Goal: Obtain resource: Download file/media

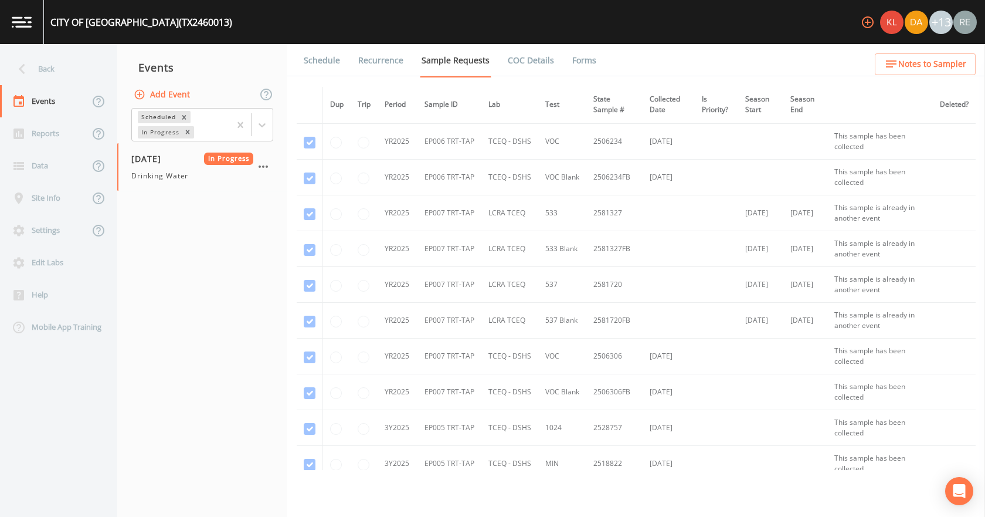
scroll to position [1701, 0]
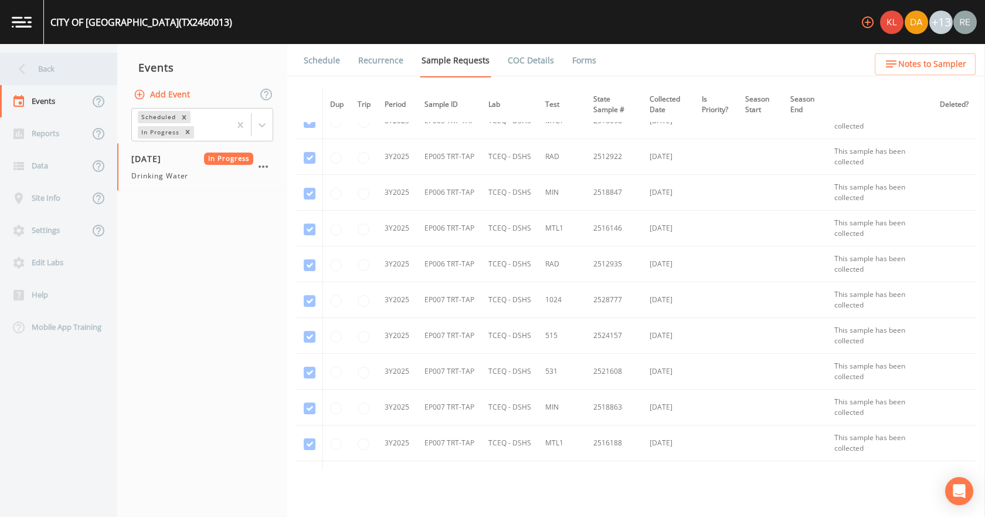
click at [62, 65] on div "Back" at bounding box center [53, 69] width 106 height 32
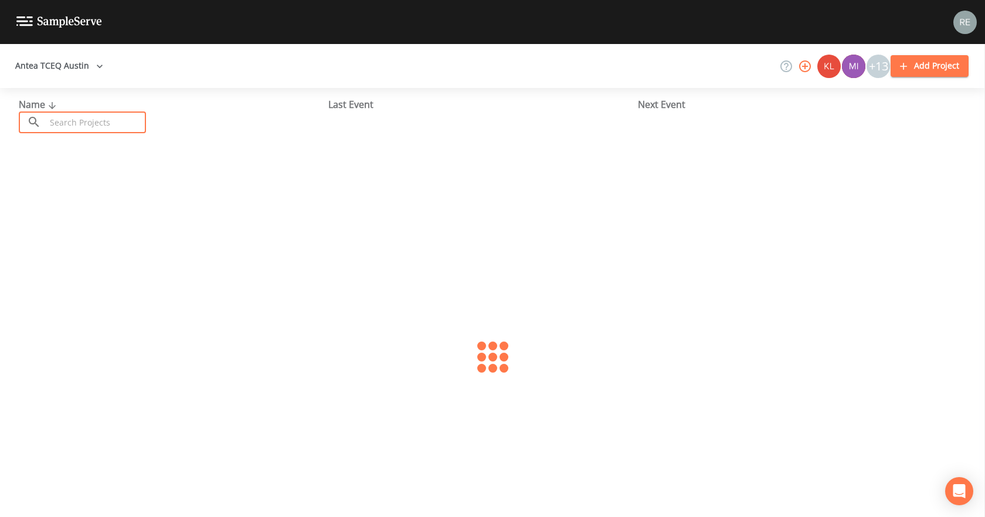
click at [70, 118] on input "text" at bounding box center [96, 122] width 100 height 22
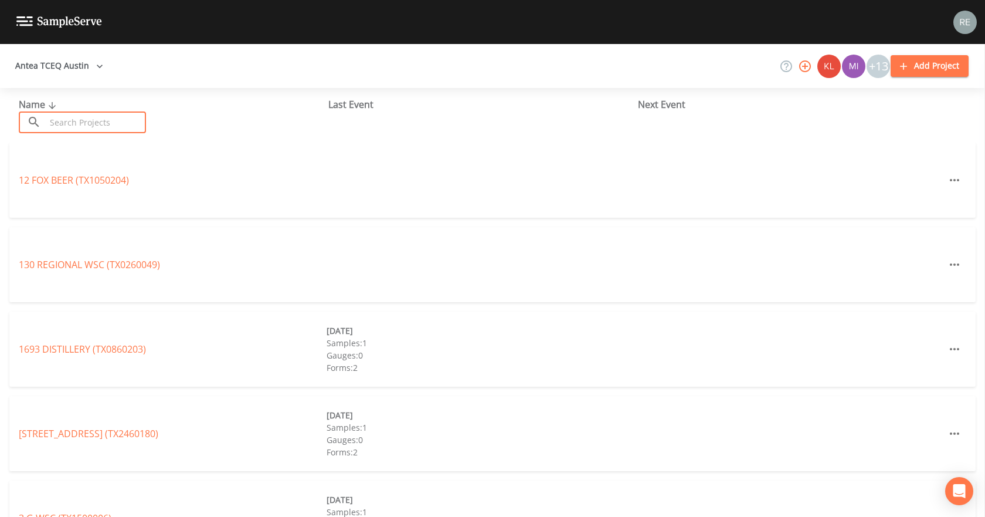
click at [131, 116] on input "text" at bounding box center [96, 122] width 100 height 22
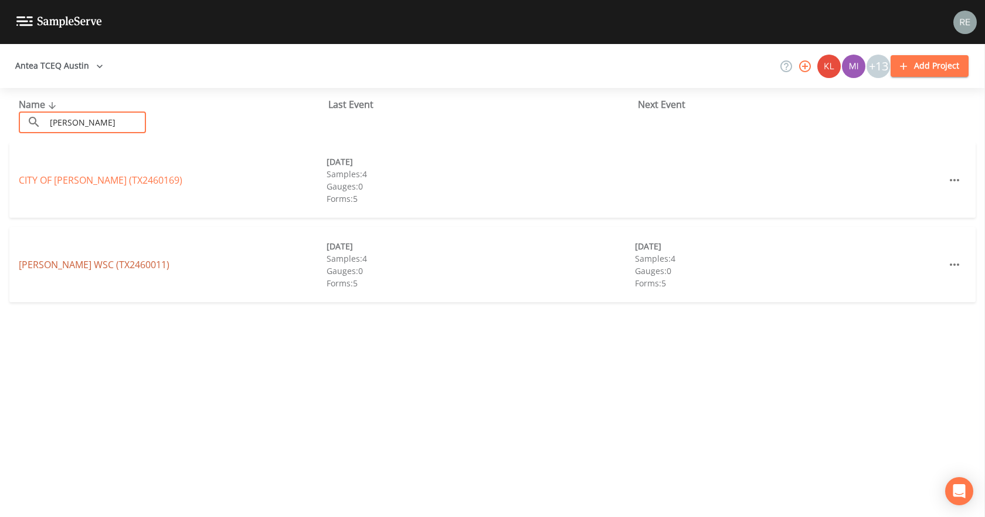
type input "[PERSON_NAME]"
click at [69, 265] on link "[PERSON_NAME] WSC (TX2460011)" at bounding box center [94, 264] width 151 height 13
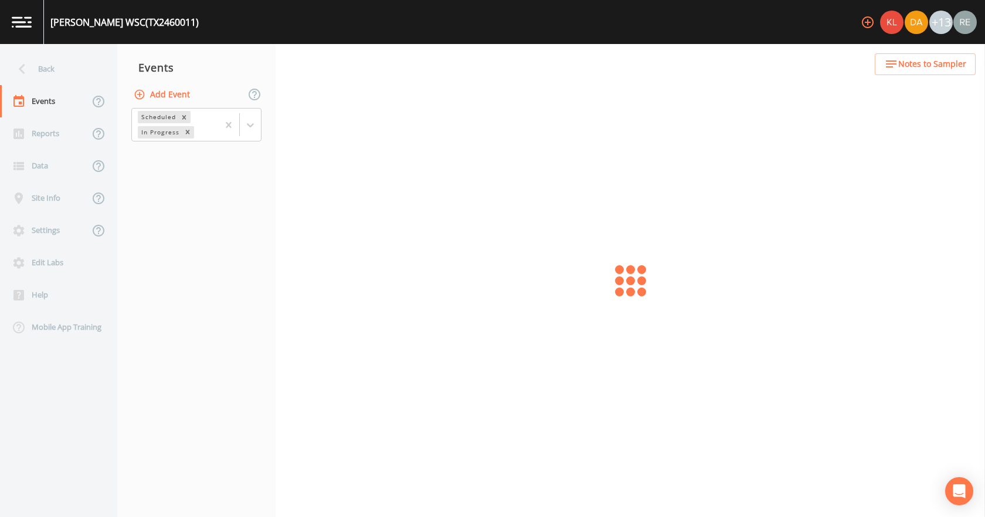
click at [69, 265] on div "Edit Labs" at bounding box center [53, 262] width 106 height 32
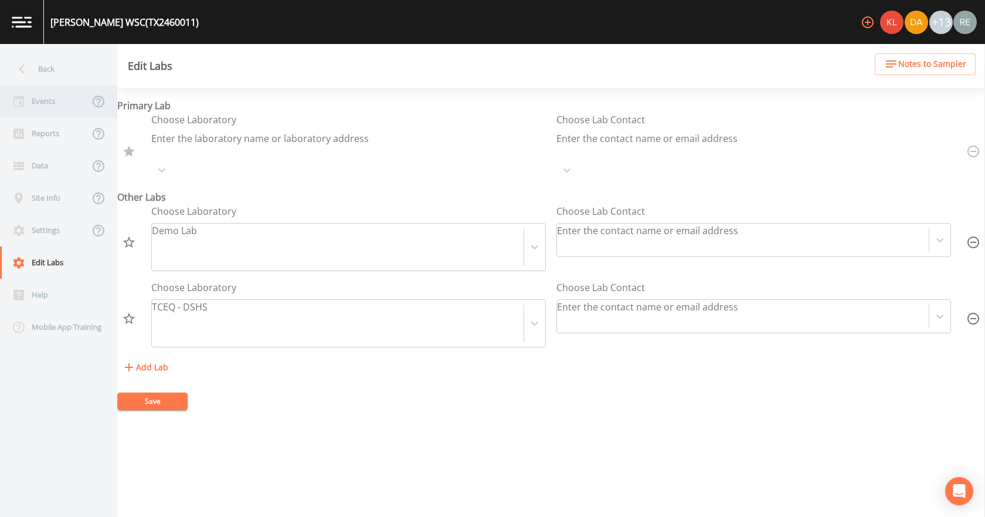
click at [43, 89] on div "Events" at bounding box center [44, 101] width 89 height 32
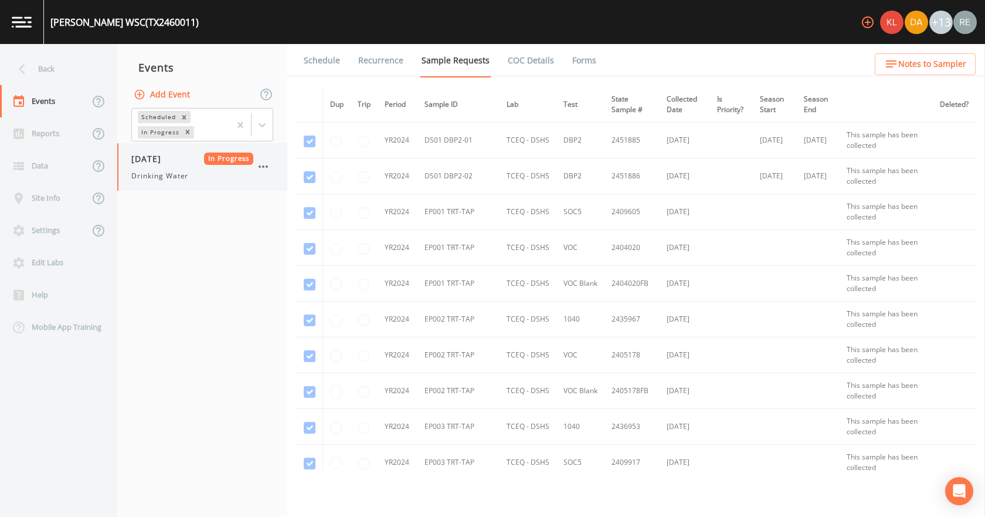
click at [191, 161] on div "[DATE] In Progress" at bounding box center [192, 158] width 122 height 12
click at [571, 52] on link "Forms" at bounding box center [585, 60] width 28 height 33
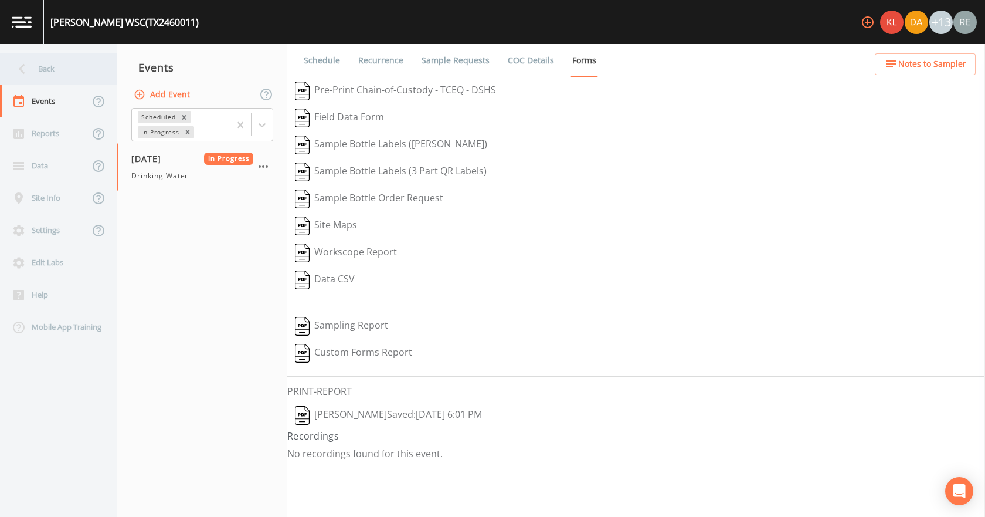
click at [45, 83] on div "Back" at bounding box center [53, 69] width 106 height 32
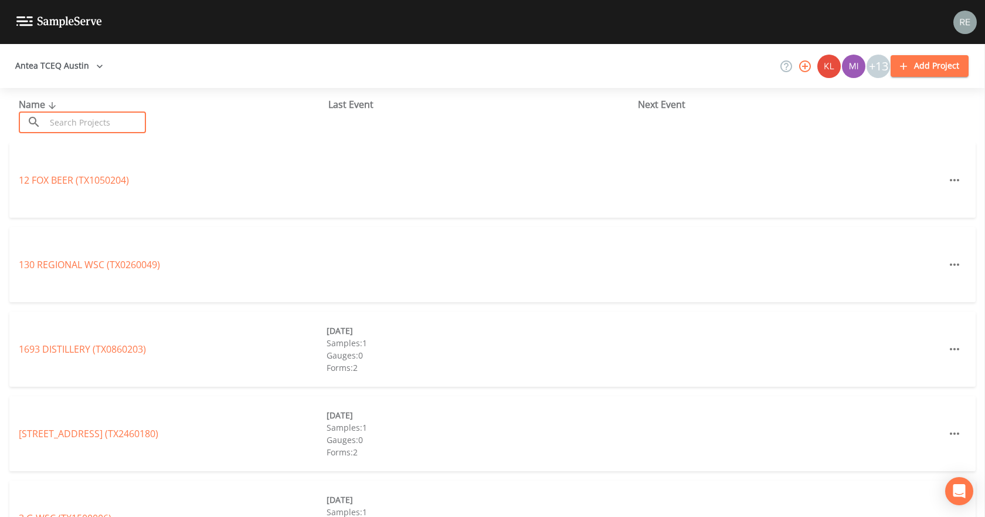
click at [67, 120] on input "text" at bounding box center [96, 122] width 100 height 22
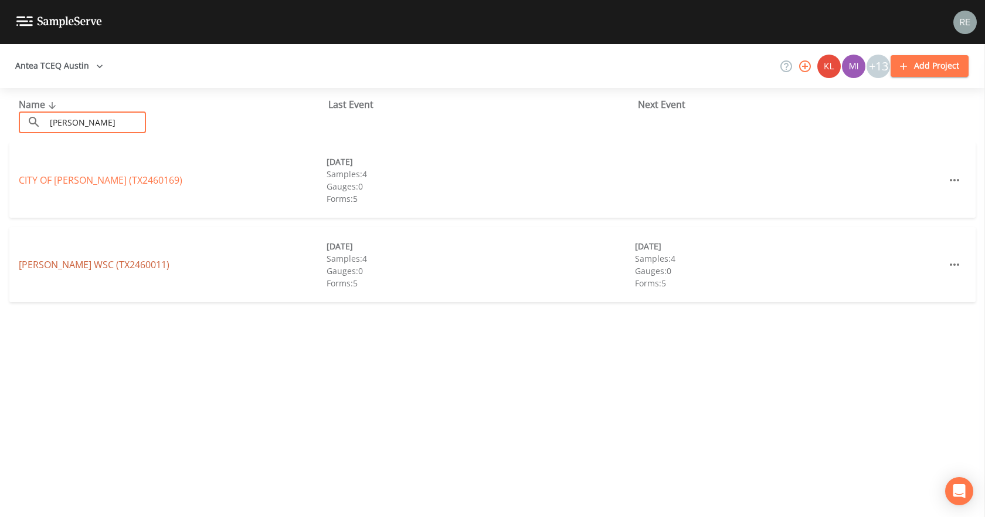
type input "[PERSON_NAME]"
click at [77, 263] on link "[PERSON_NAME] WSC (TX2460011)" at bounding box center [94, 264] width 151 height 13
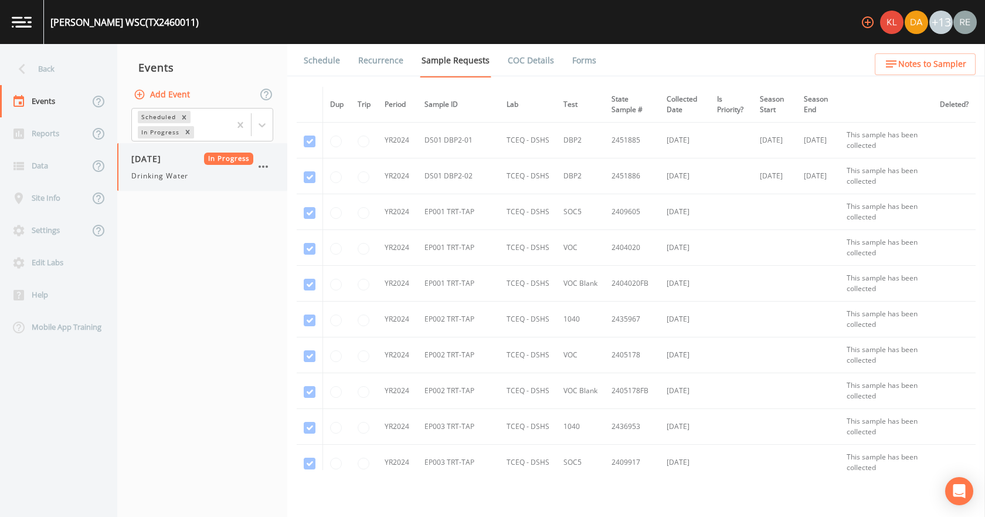
click at [158, 171] on span "Drinking Water" at bounding box center [159, 176] width 57 height 11
click at [575, 62] on link "Forms" at bounding box center [585, 60] width 28 height 33
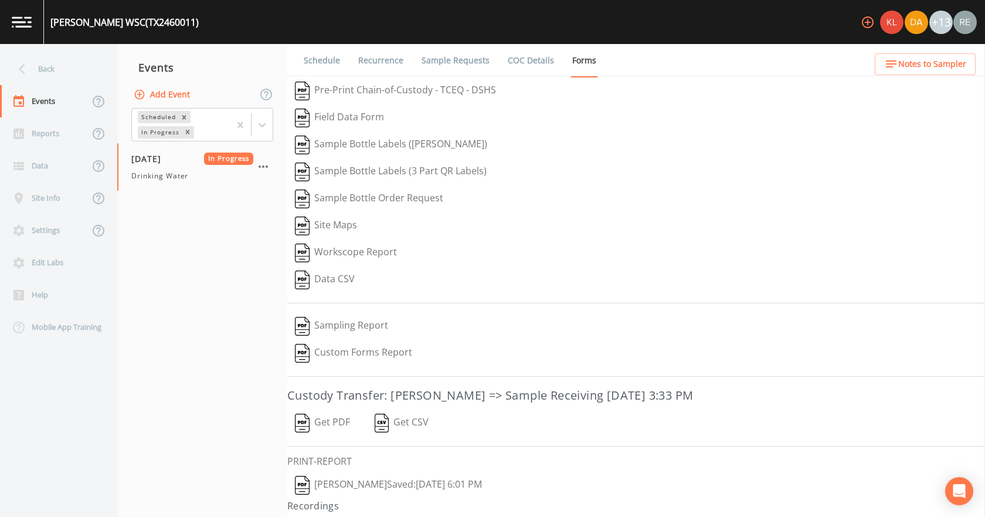
scroll to position [22, 0]
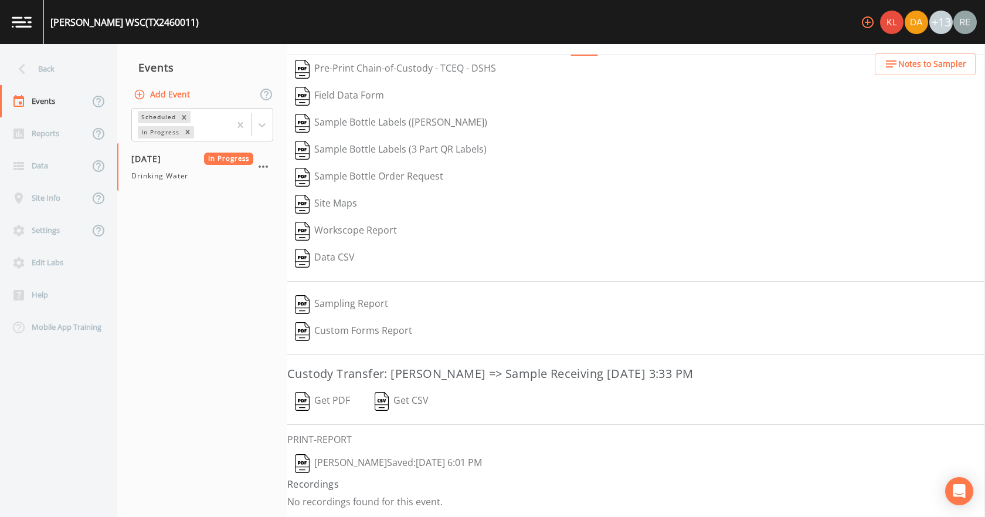
click at [376, 323] on button "[PERSON_NAME]  Saved: [DATE] 6:01 PM" at bounding box center [388, 463] width 202 height 27
click at [321, 323] on button "Get PDF" at bounding box center [322, 401] width 70 height 27
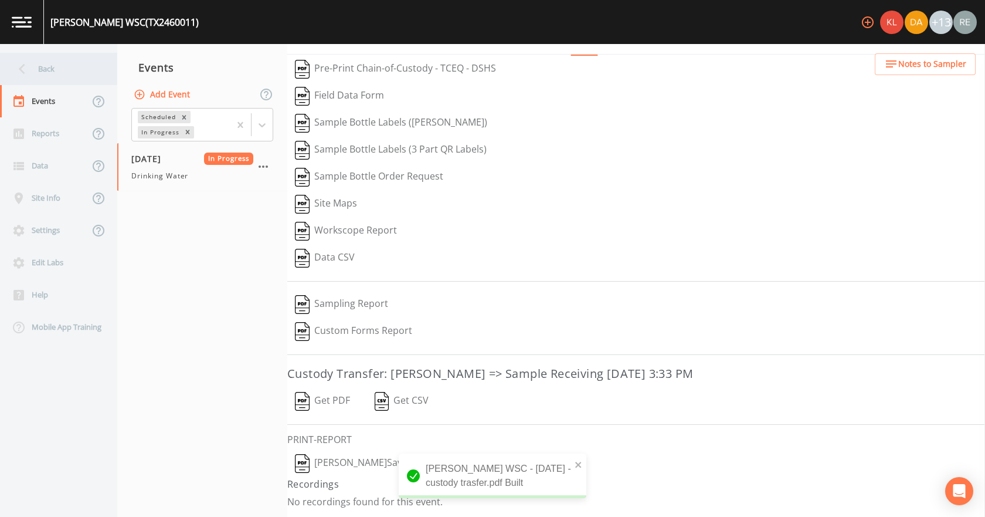
click at [52, 67] on div "Back" at bounding box center [53, 69] width 106 height 32
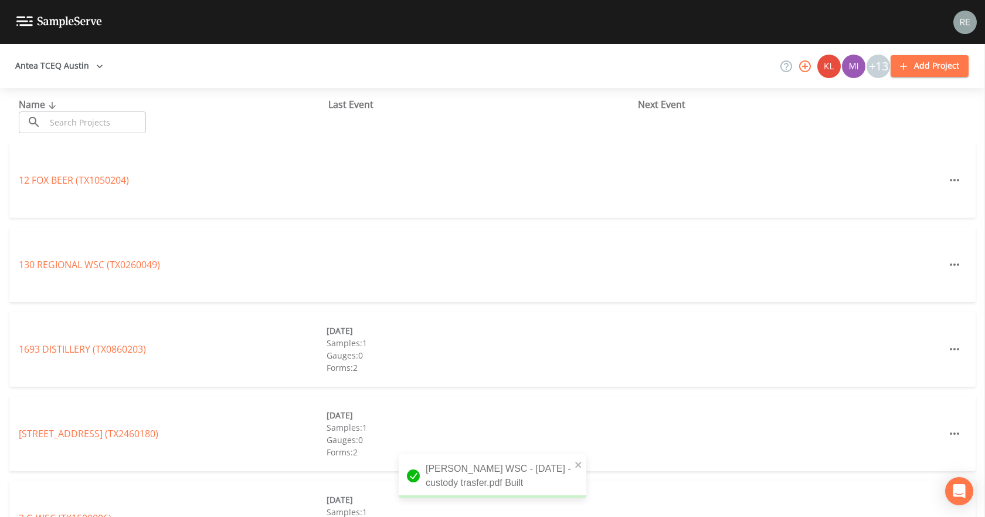
click at [59, 118] on input "text" at bounding box center [96, 122] width 100 height 22
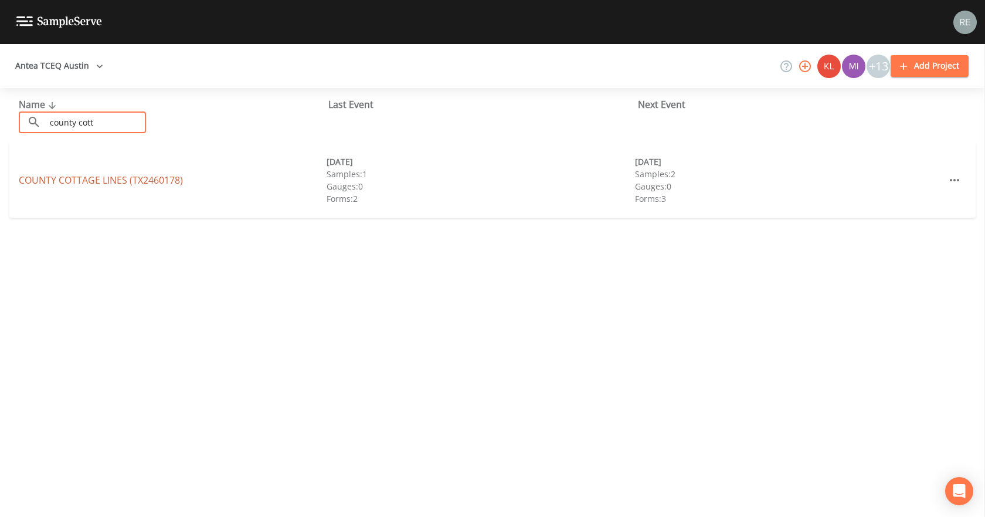
type input "county cott"
click at [73, 178] on link "COUNTY COTTAGE LINES (TX2460178)" at bounding box center [101, 180] width 164 height 13
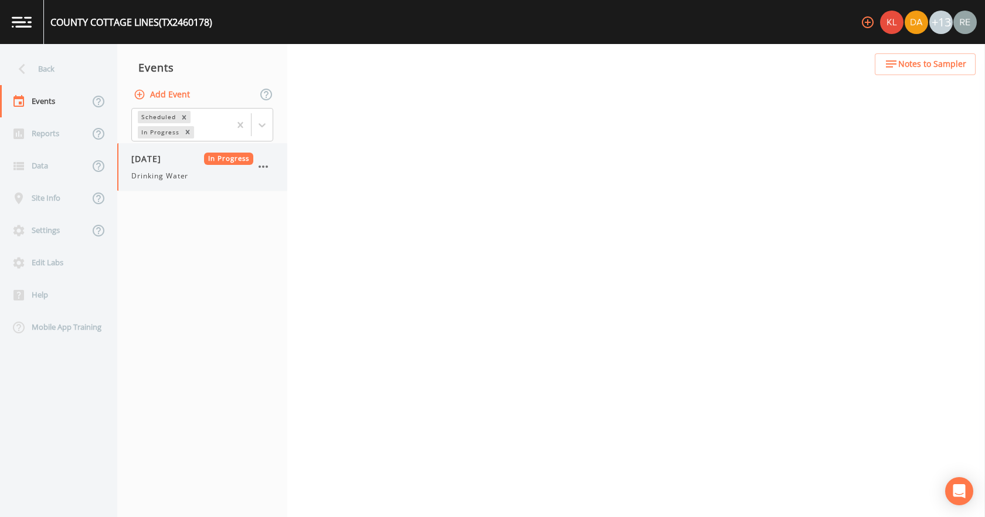
click at [140, 171] on span "Drinking Water" at bounding box center [159, 176] width 57 height 11
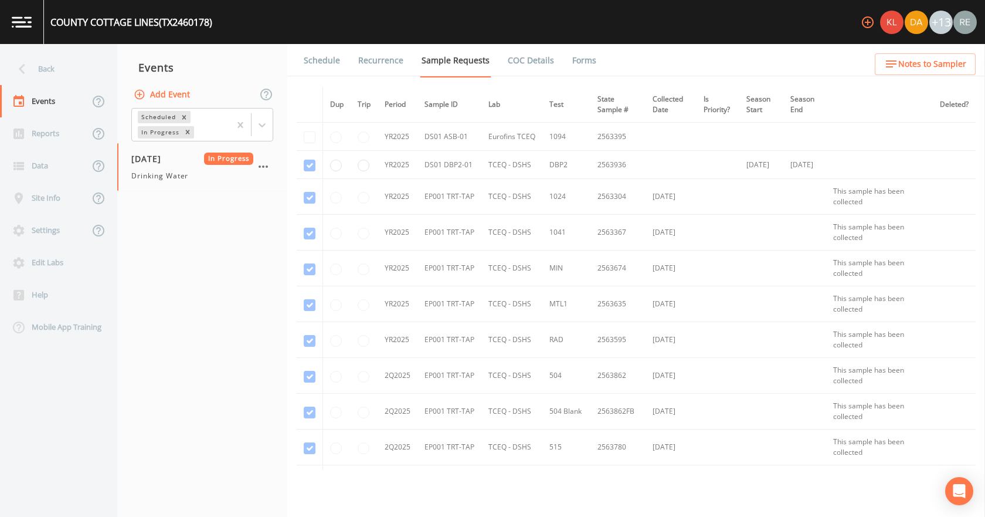
click at [571, 61] on link "Forms" at bounding box center [585, 60] width 28 height 33
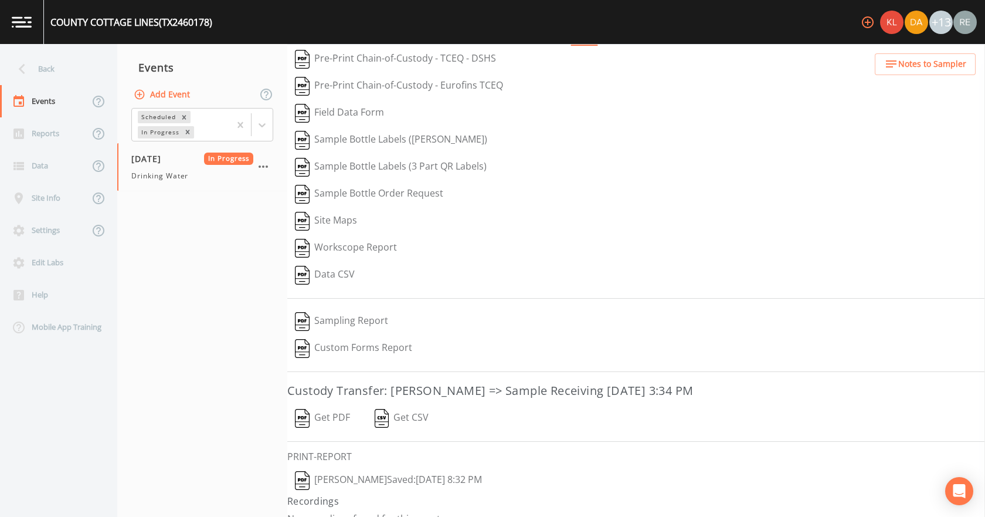
scroll to position [49, 0]
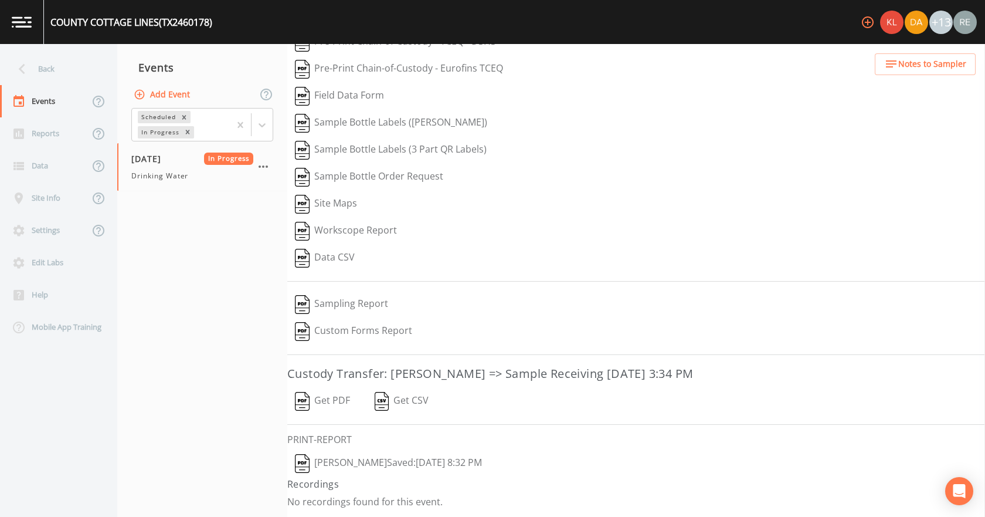
click at [384, 323] on button "[PERSON_NAME]  Saved: [DATE] 8:32 PM" at bounding box center [388, 463] width 202 height 27
click at [334, 323] on button "Get PDF" at bounding box center [322, 401] width 70 height 27
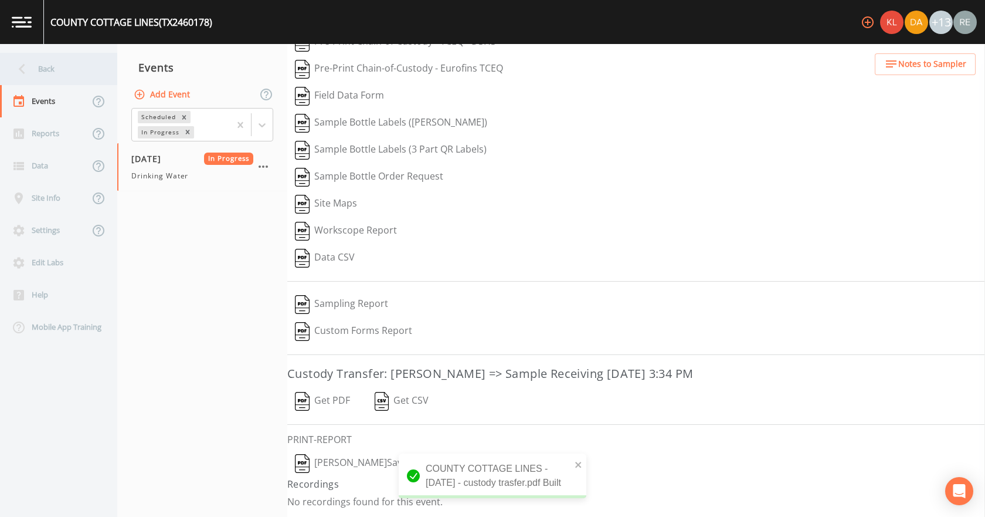
click at [47, 70] on div "Back" at bounding box center [53, 69] width 106 height 32
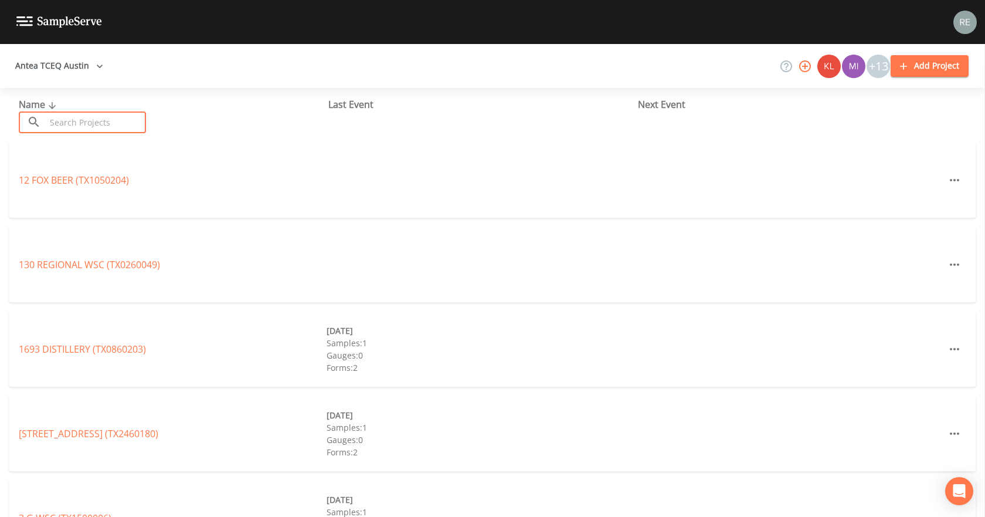
click at [70, 117] on input "text" at bounding box center [96, 122] width 100 height 22
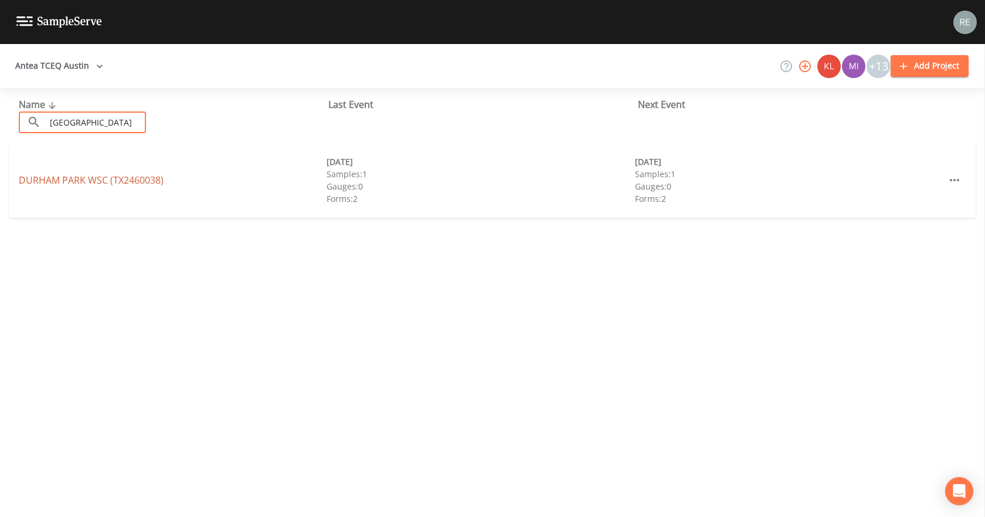
type input "[GEOGRAPHIC_DATA]"
click at [45, 180] on link "[GEOGRAPHIC_DATA] (TX2460038)" at bounding box center [91, 180] width 145 height 13
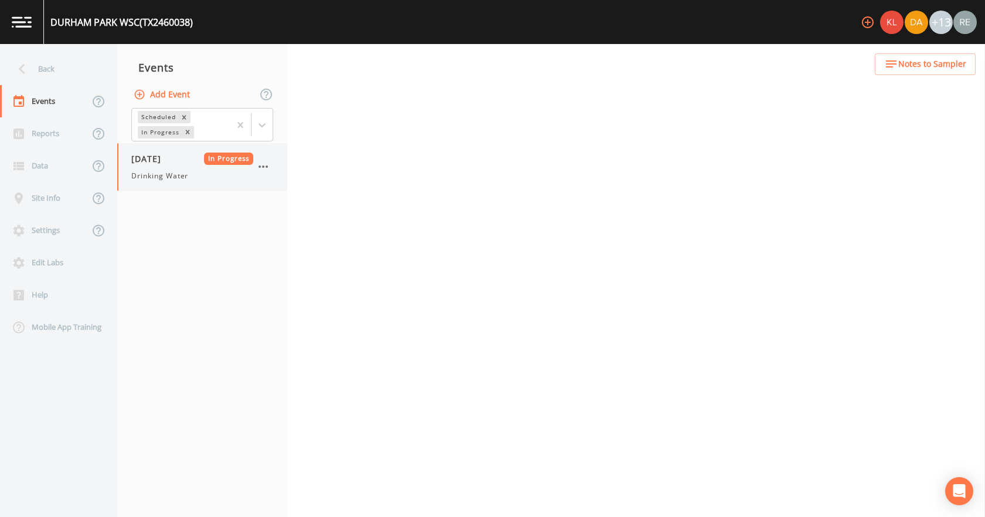
click at [181, 172] on span "Drinking Water" at bounding box center [159, 176] width 57 height 11
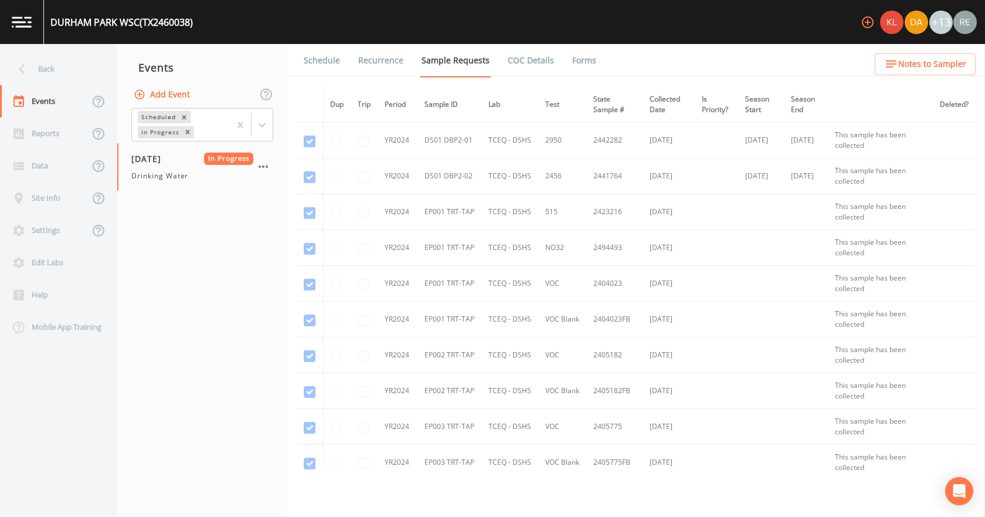
click at [579, 60] on link "Forms" at bounding box center [585, 60] width 28 height 33
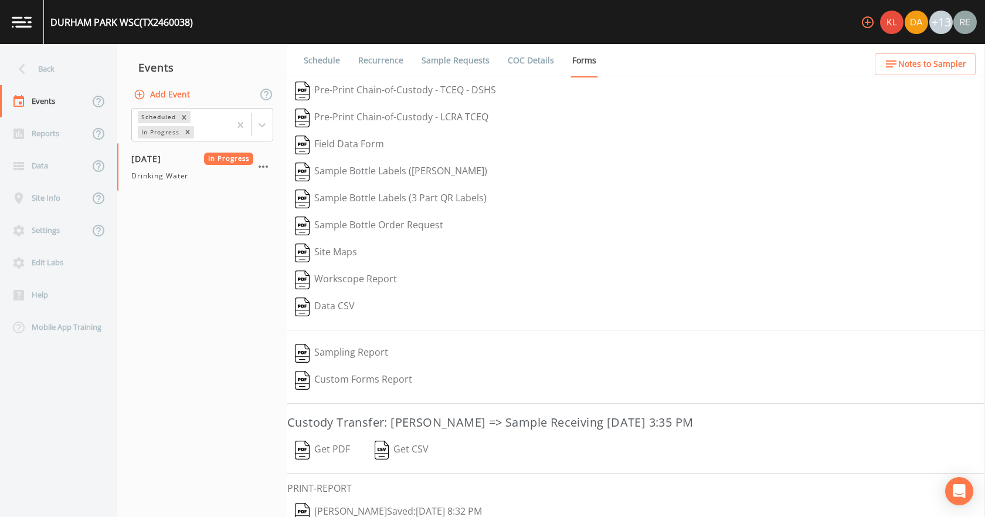
scroll to position [49, 0]
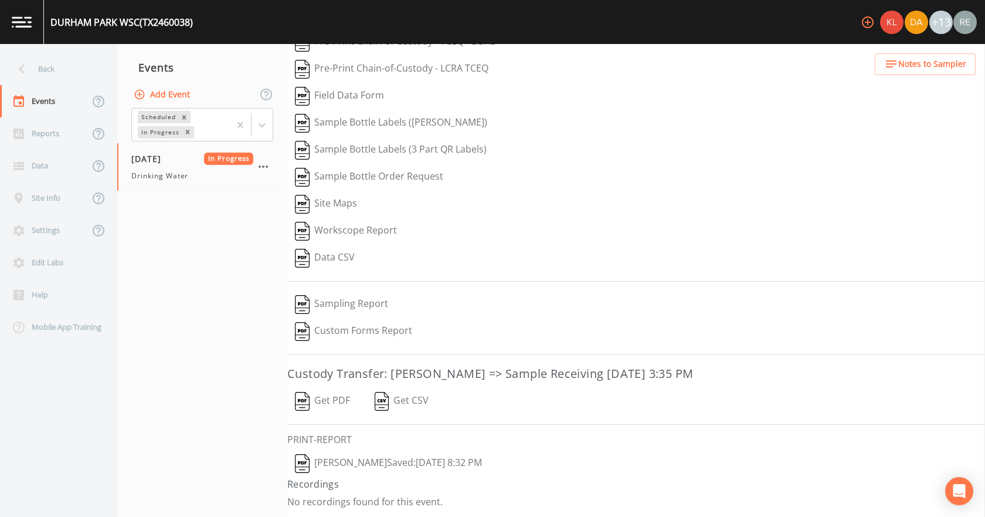
click at [411, 323] on button "[PERSON_NAME]  Saved: [DATE] 8:32 PM" at bounding box center [388, 463] width 202 height 27
click at [324, 323] on button "Get PDF" at bounding box center [322, 401] width 70 height 27
click at [62, 72] on div "Back" at bounding box center [53, 69] width 106 height 32
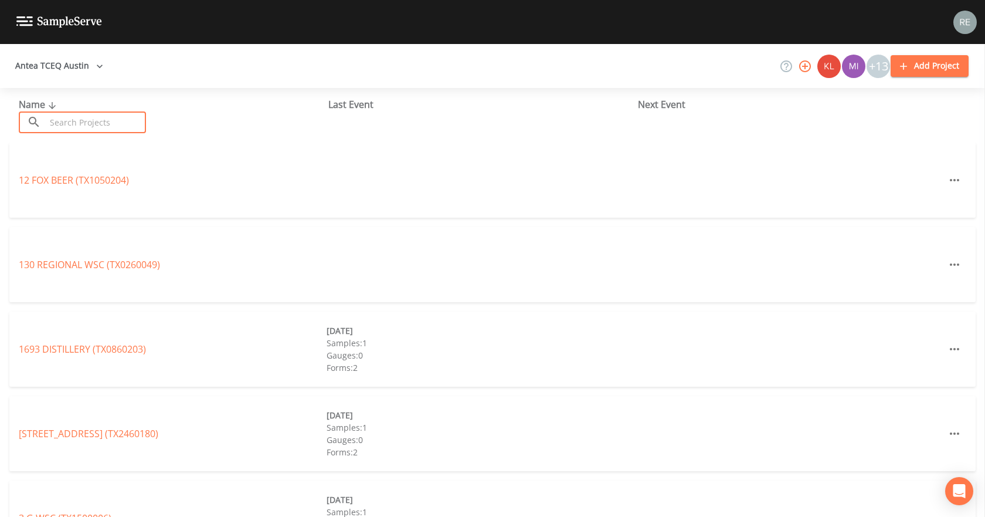
click at [67, 118] on input "text" at bounding box center [96, 122] width 100 height 22
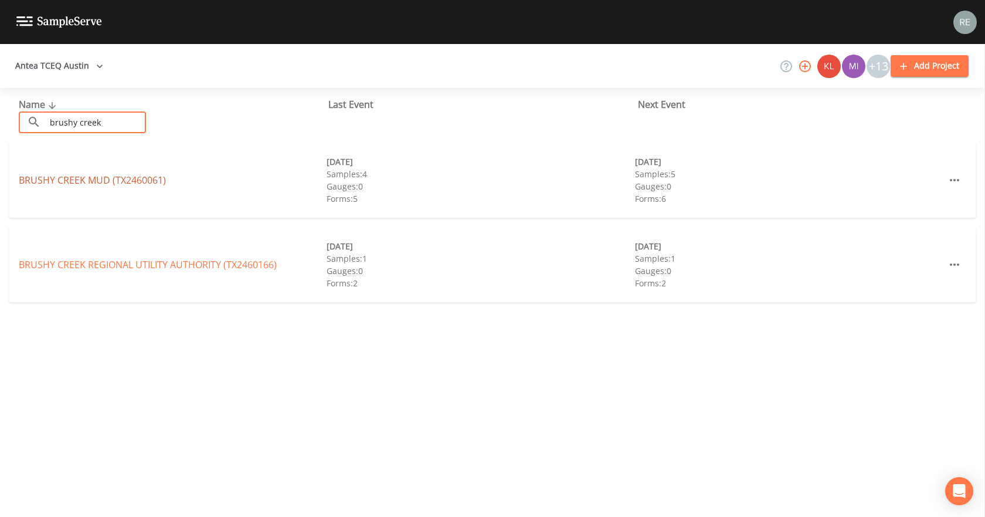
type input "brushy creek"
click at [58, 178] on link "[GEOGRAPHIC_DATA] (TX2460061)" at bounding box center [92, 180] width 147 height 13
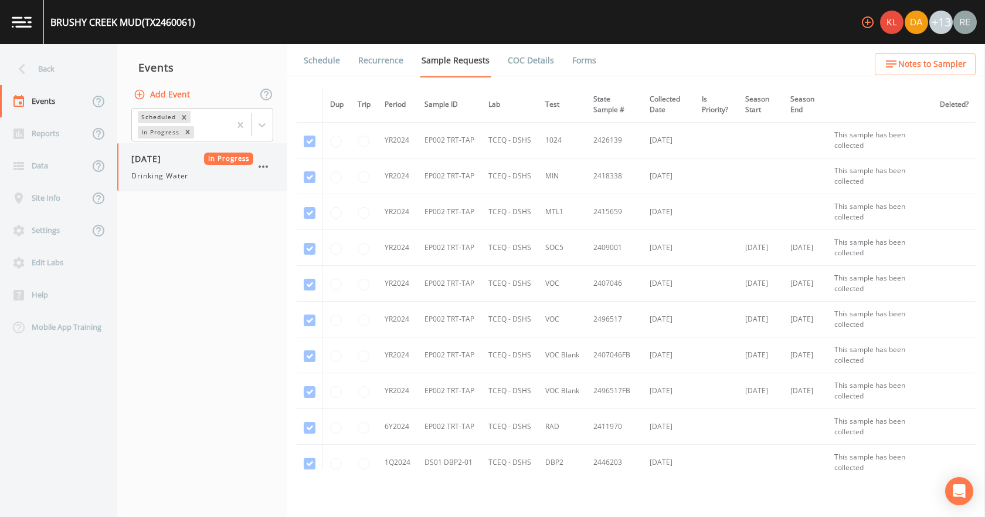
click at [186, 177] on span "Drinking Water" at bounding box center [159, 176] width 57 height 11
click at [571, 65] on link "Forms" at bounding box center [585, 60] width 28 height 33
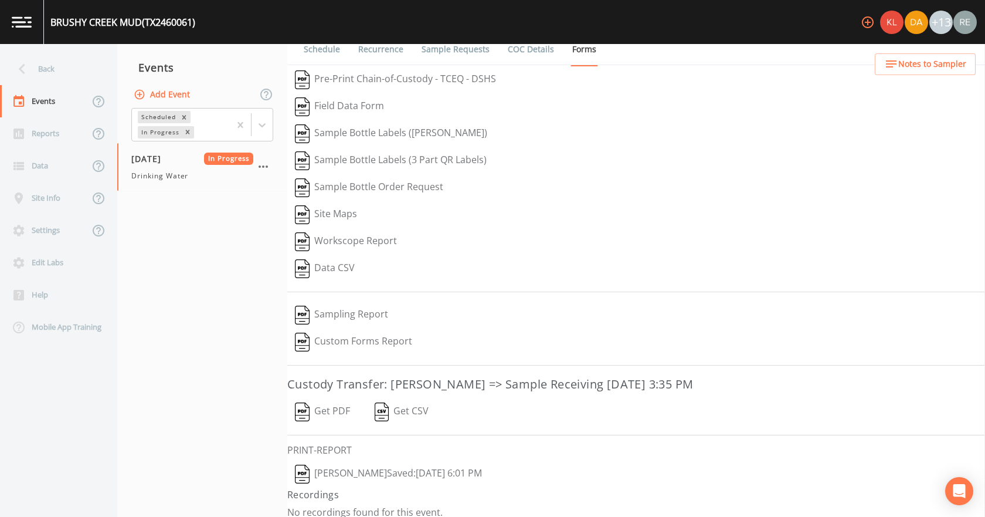
scroll to position [22, 0]
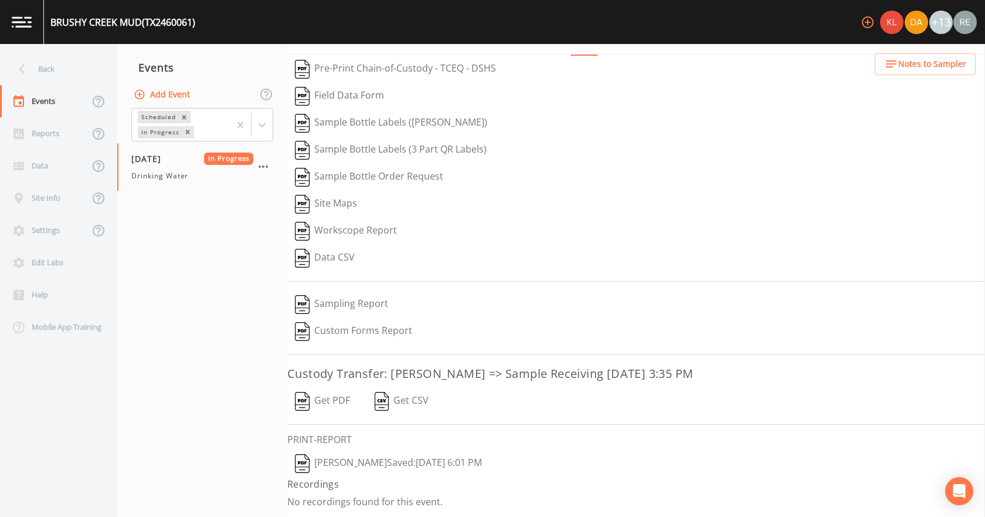
click at [388, 323] on button "[PERSON_NAME]  Saved: [DATE] 6:01 PM" at bounding box center [388, 463] width 202 height 27
drag, startPoint x: 338, startPoint y: 405, endPoint x: 344, endPoint y: 401, distance: 6.7
click at [338, 323] on button "Get PDF" at bounding box center [322, 401] width 70 height 27
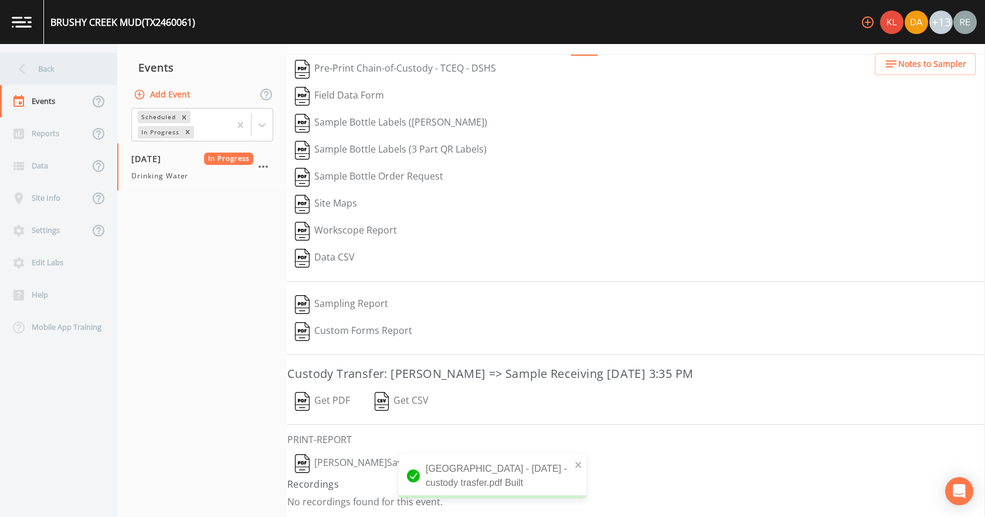
click at [32, 69] on icon at bounding box center [22, 69] width 21 height 21
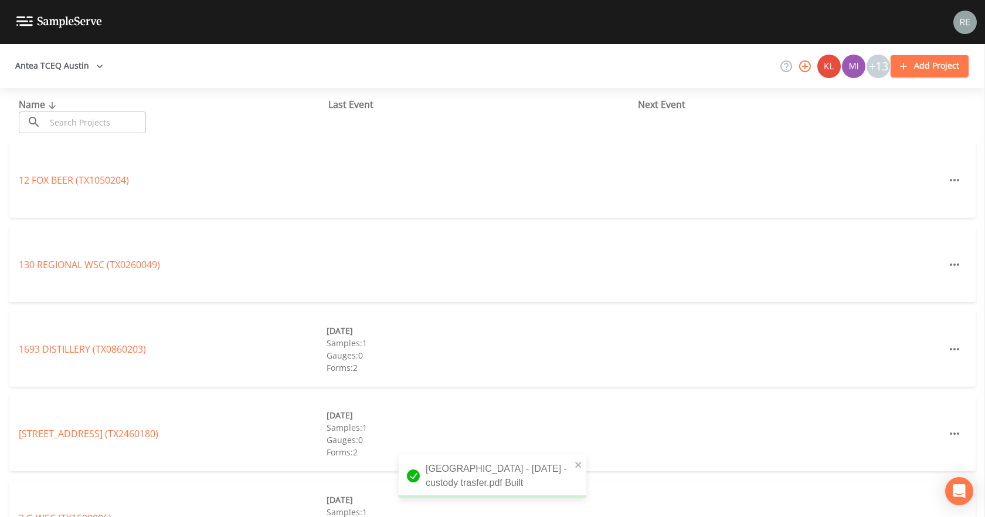
click at [99, 118] on input "text" at bounding box center [96, 122] width 100 height 22
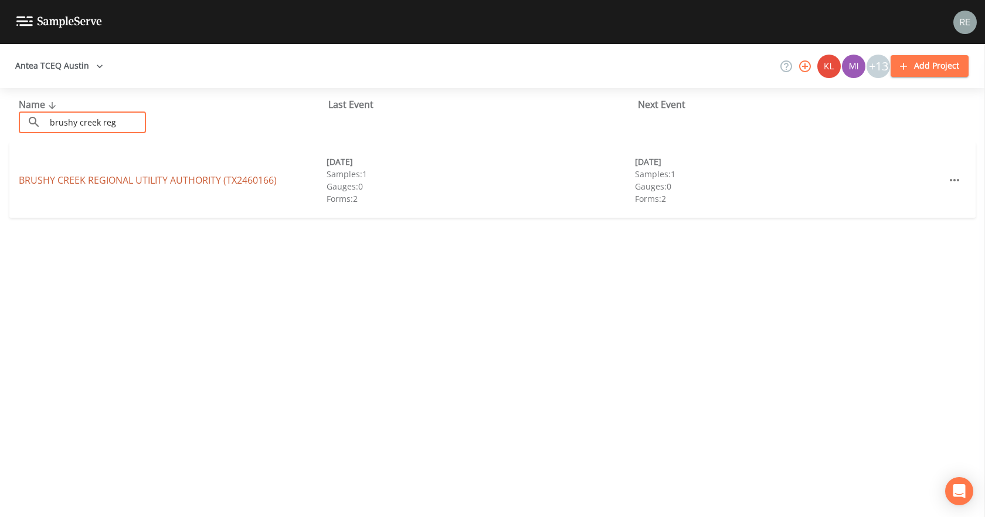
type input "brushy creek reg"
click at [124, 185] on link "BRUSHY CREEK REGIONAL UTILITY AUTHORITY (TX2460166)" at bounding box center [148, 180] width 258 height 13
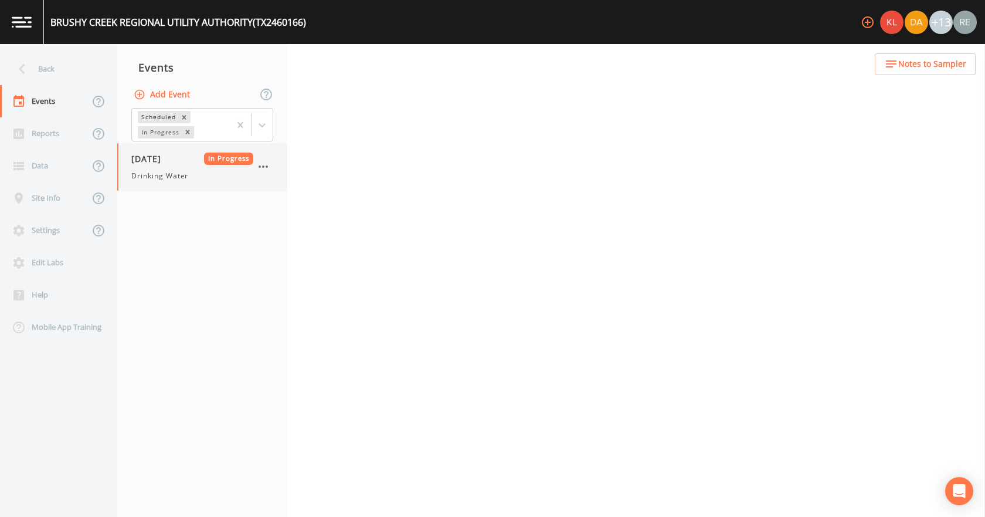
click at [164, 154] on span "[DATE]" at bounding box center [150, 158] width 38 height 12
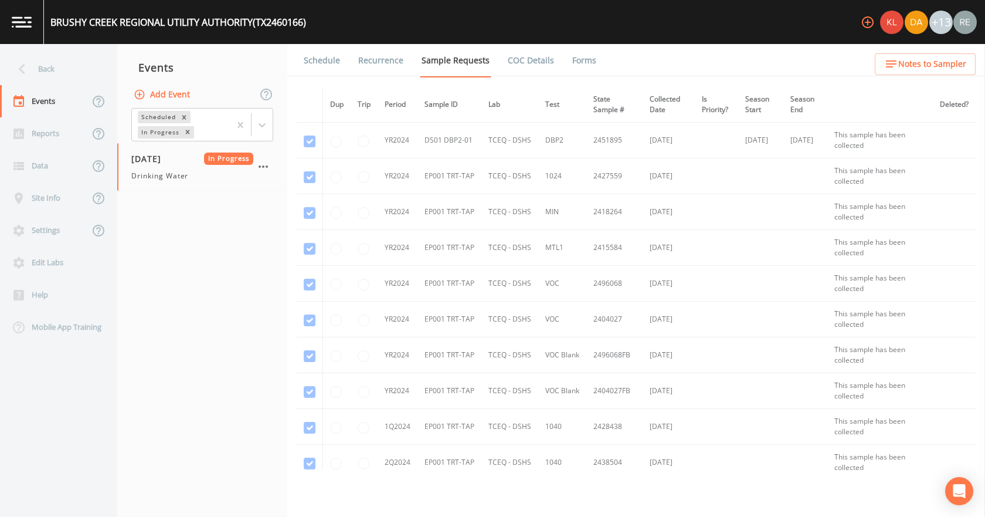
click at [578, 63] on link "Forms" at bounding box center [585, 60] width 28 height 33
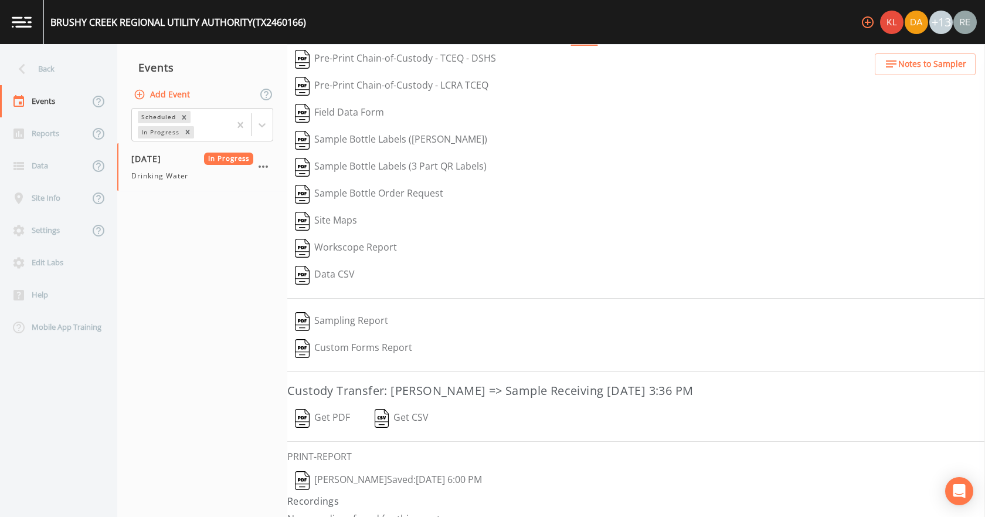
scroll to position [49, 0]
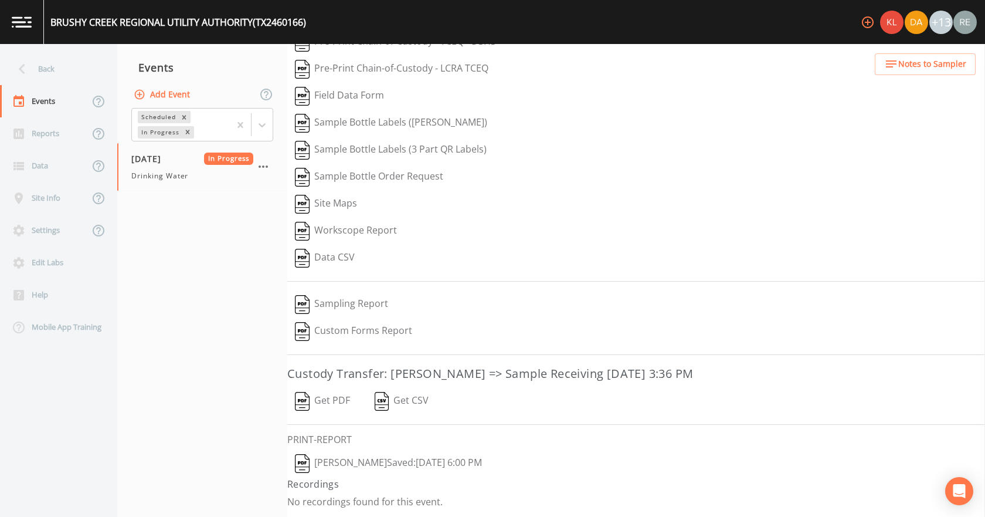
click at [350, 323] on button "[PERSON_NAME]  Saved: [DATE] 6:00 PM" at bounding box center [388, 463] width 202 height 27
click at [329, 323] on button "Get PDF" at bounding box center [322, 401] width 70 height 27
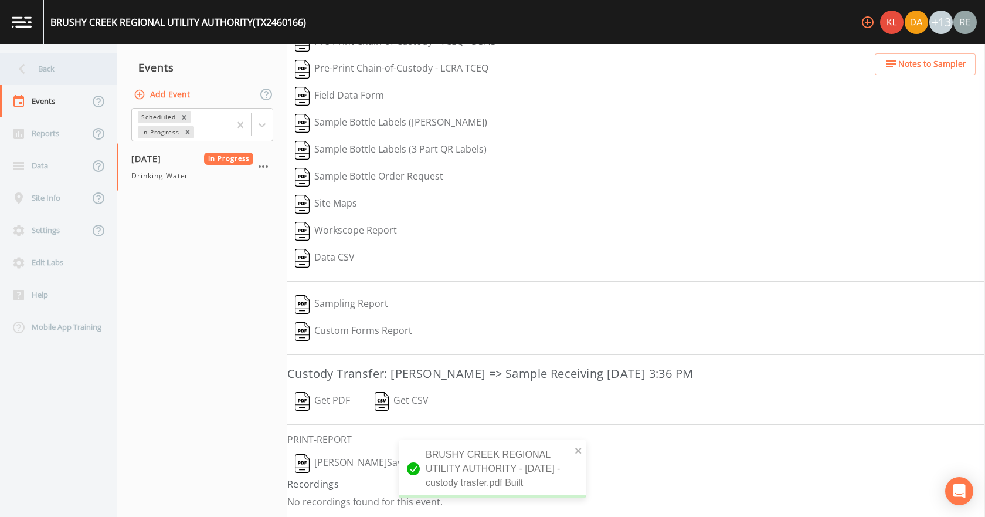
click at [38, 73] on div "Back" at bounding box center [53, 69] width 106 height 32
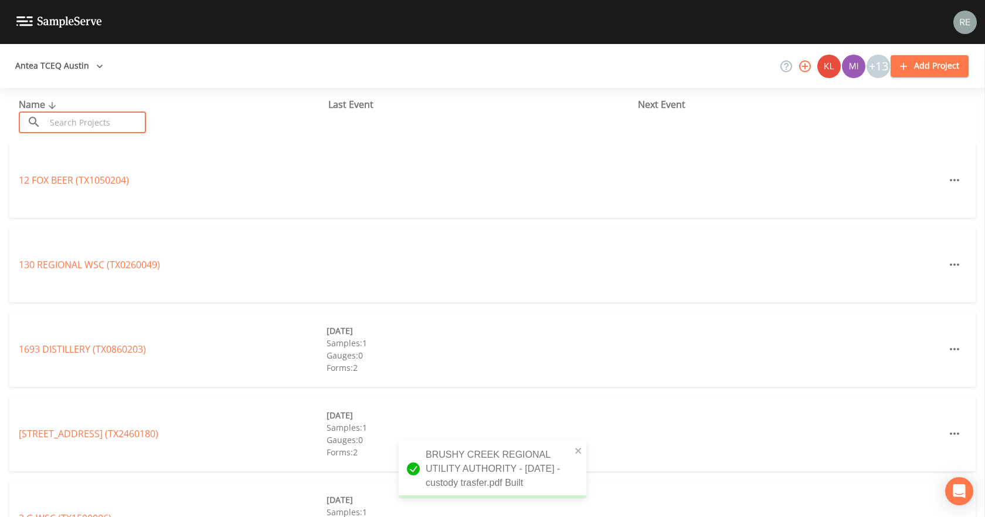
click at [49, 129] on input "text" at bounding box center [96, 122] width 100 height 22
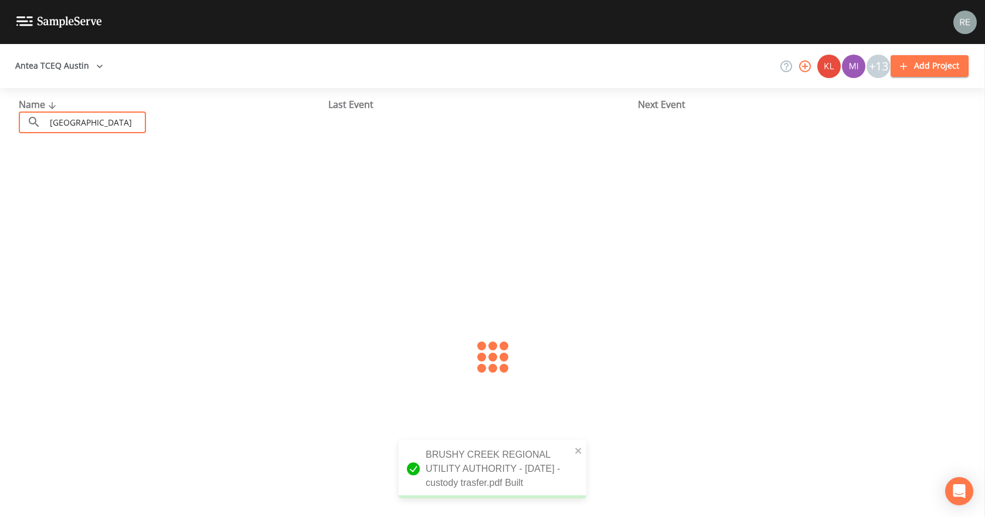
type input "[GEOGRAPHIC_DATA]"
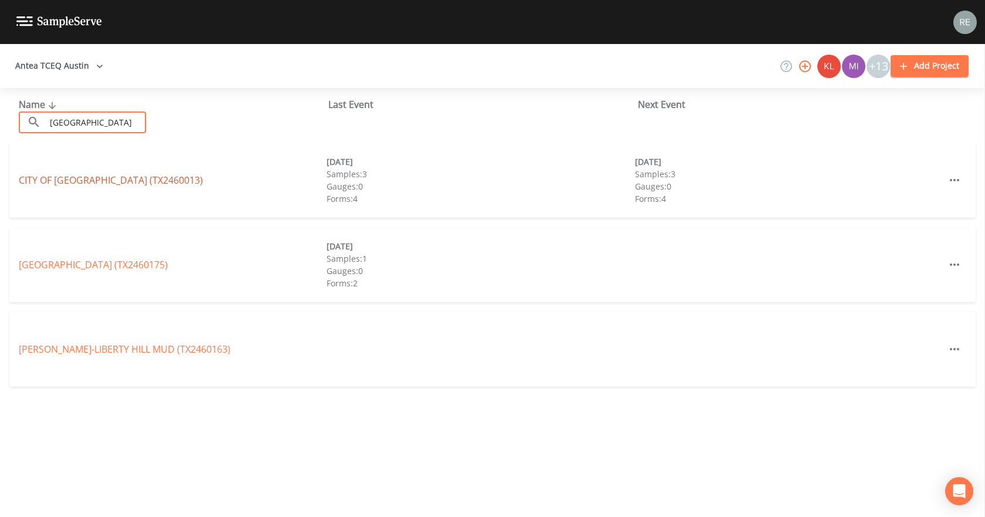
click at [91, 178] on link "CITY OF [GEOGRAPHIC_DATA] (TX2460013)" at bounding box center [111, 180] width 184 height 13
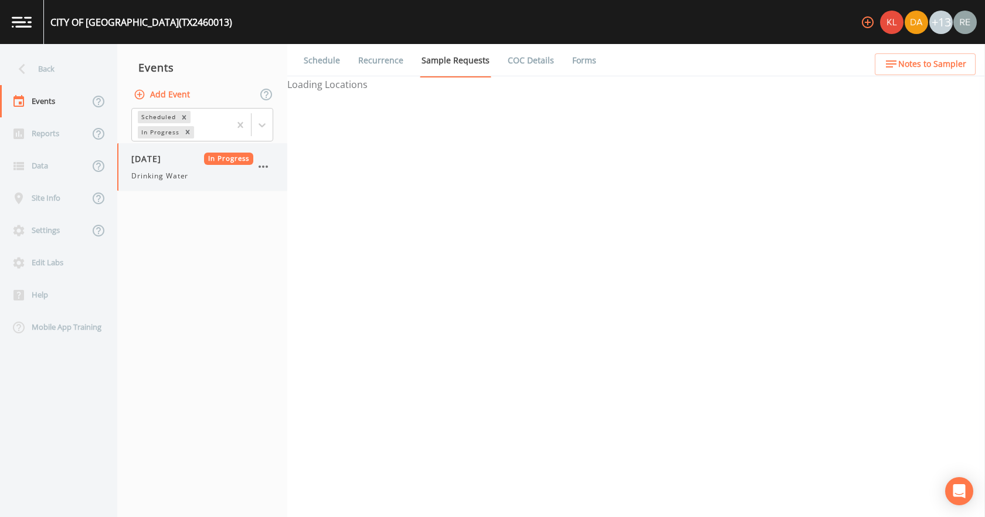
click at [135, 158] on span "[DATE]" at bounding box center [150, 158] width 38 height 12
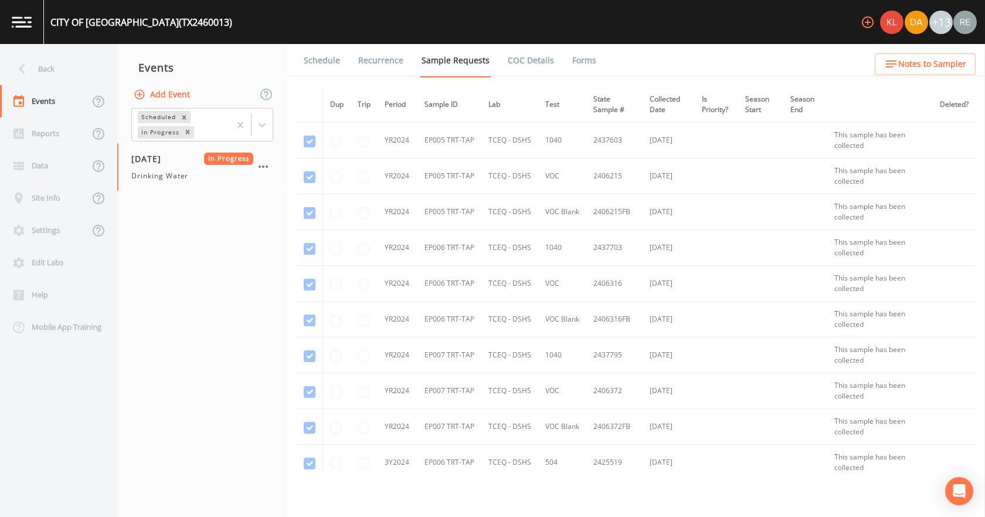
click at [571, 67] on link "Forms" at bounding box center [585, 60] width 28 height 33
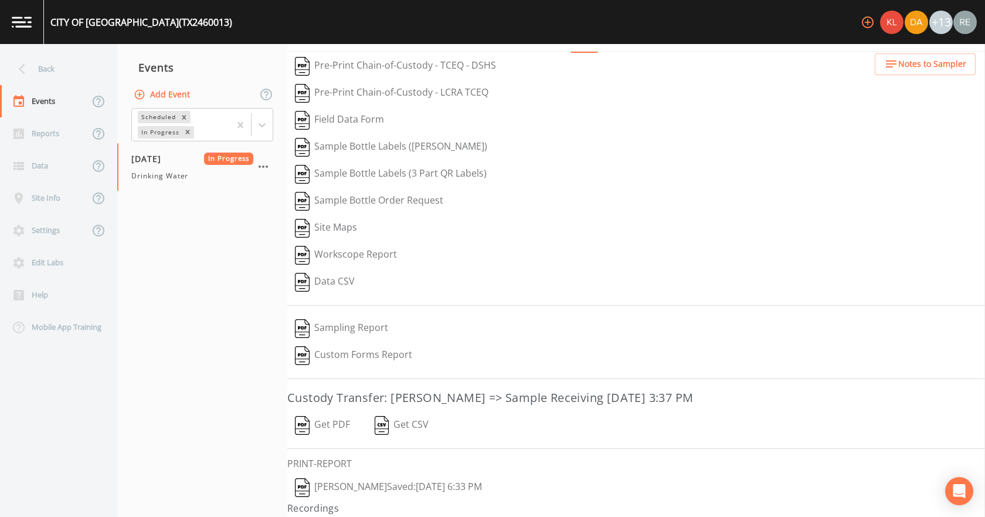
scroll to position [49, 0]
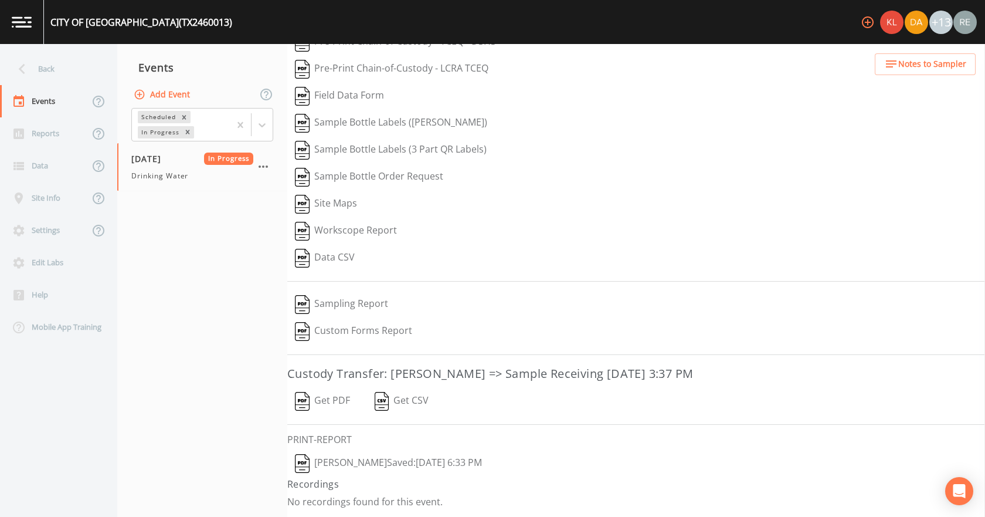
click at [345, 323] on button "[PERSON_NAME]  Saved: [DATE] 6:33 PM" at bounding box center [388, 463] width 202 height 27
click at [335, 323] on button "Get PDF" at bounding box center [322, 401] width 70 height 27
